Goal: Navigation & Orientation: Find specific page/section

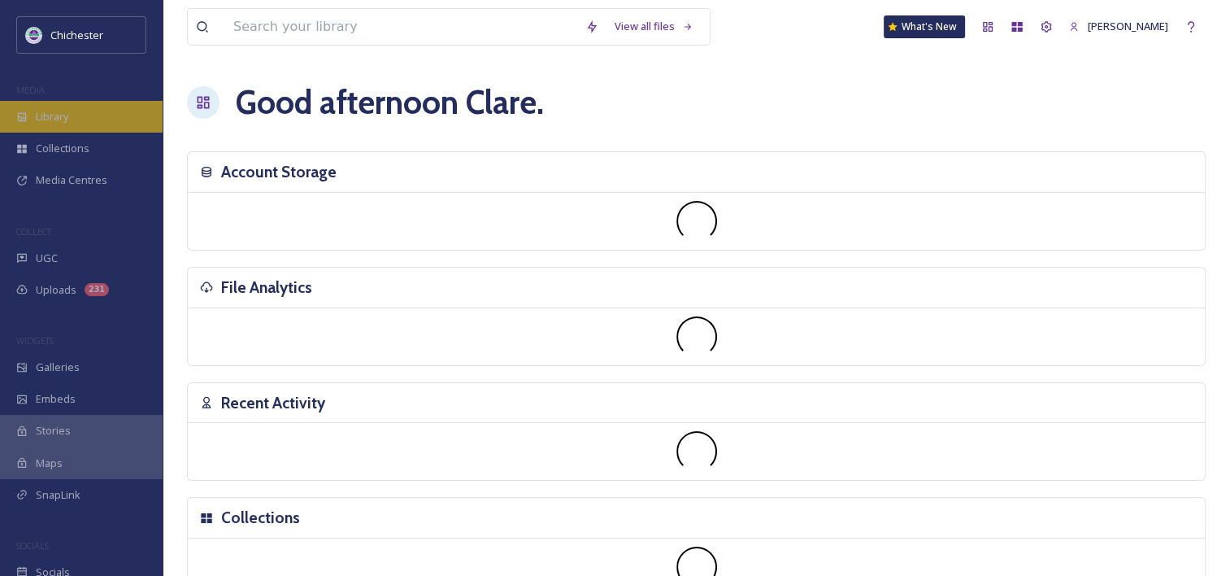
click at [71, 117] on div "Library" at bounding box center [81, 117] width 163 height 32
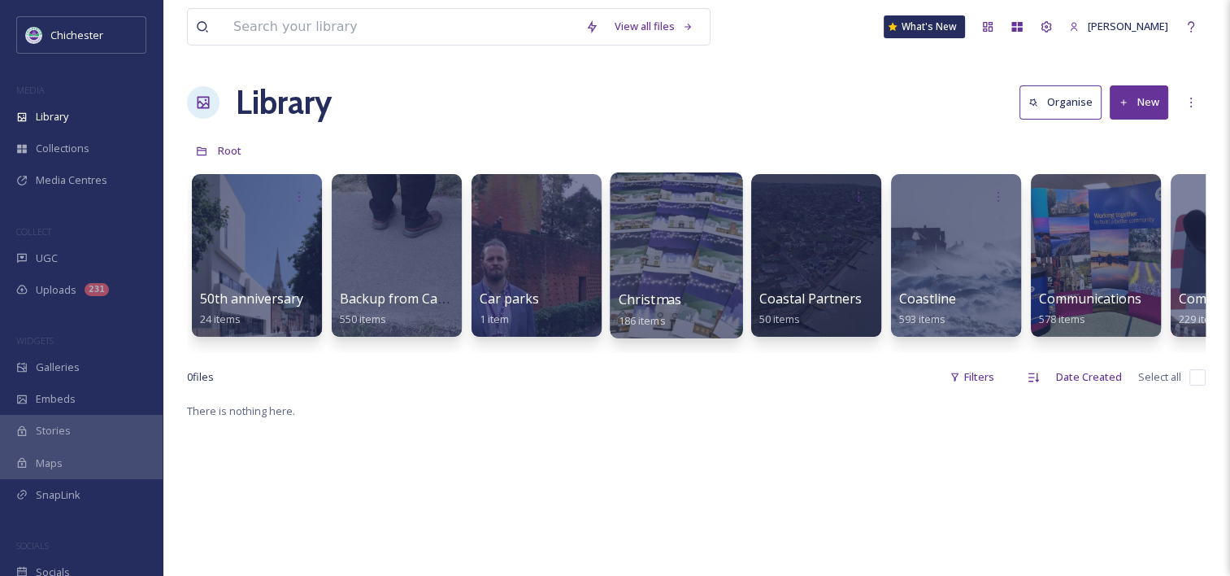
click at [650, 302] on span "Christmas" at bounding box center [650, 299] width 63 height 18
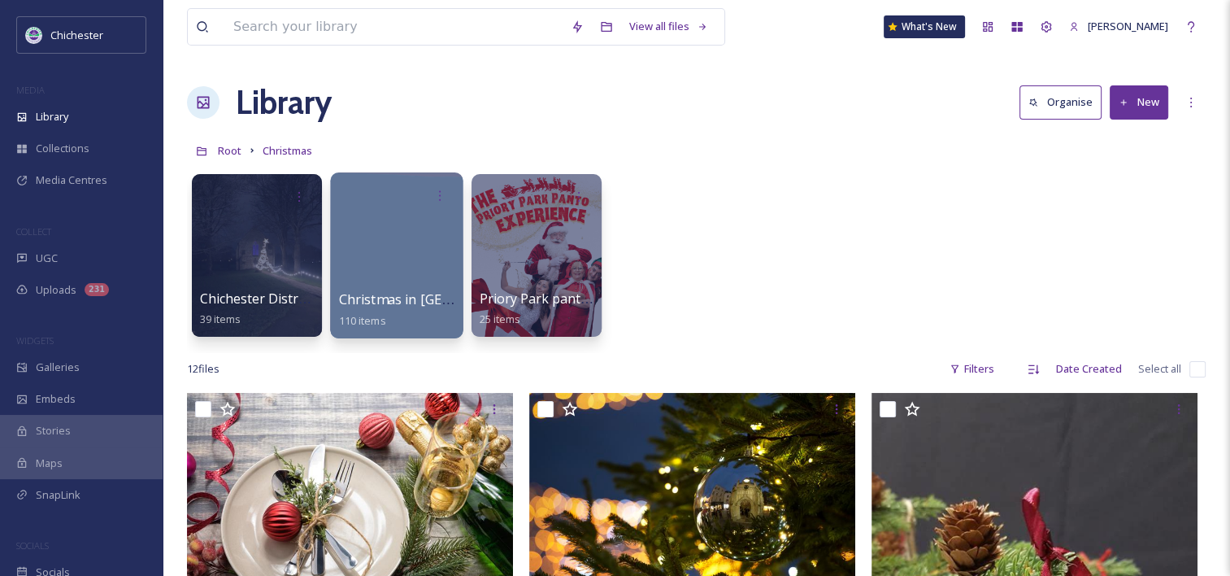
click at [402, 298] on span "Christmas in [GEOGRAPHIC_DATA] 2024" at bounding box center [463, 299] width 248 height 18
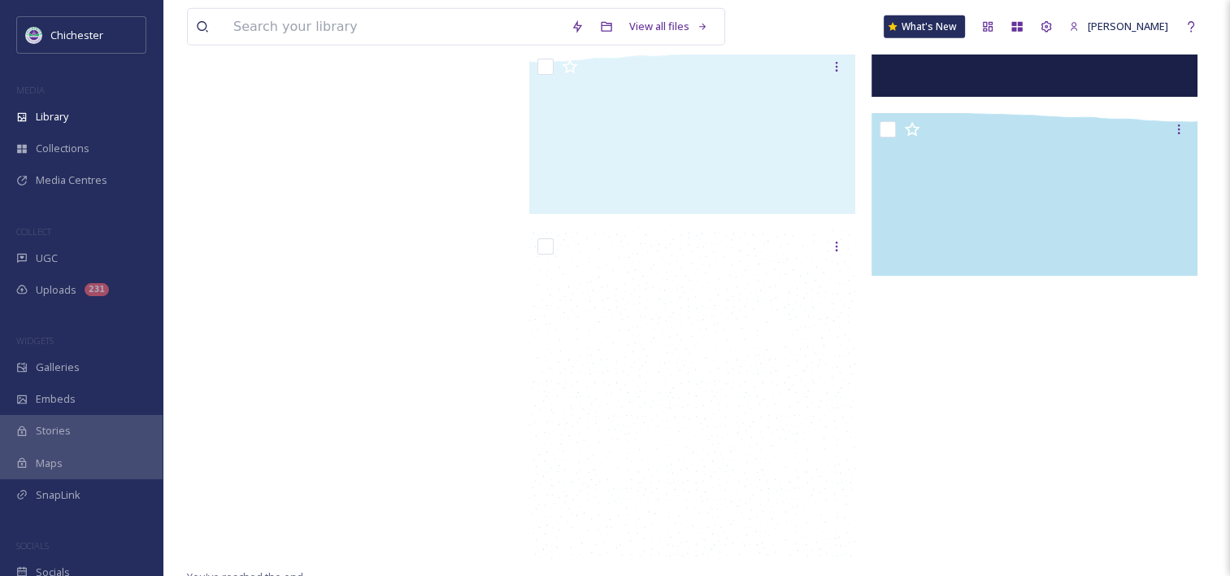
scroll to position [4676, 0]
